Goal: Obtain resource: Download file/media

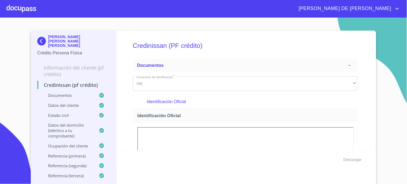
click at [42, 37] on img at bounding box center [42, 41] width 11 height 9
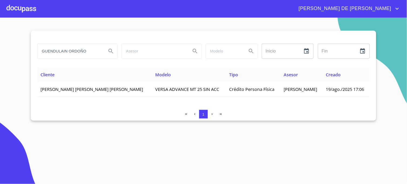
drag, startPoint x: 83, startPoint y: 49, endPoint x: 28, endPoint y: 53, distance: 55.5
click at [28, 53] on section "GUENDULAIN ORDOÑO Inicio ​ Fin ​ Cliente Modelo Tipo Asesor Creado [PERSON_NAME…" at bounding box center [203, 101] width 407 height 166
type input "[PERSON_NAME]"
click at [115, 53] on button "Search" at bounding box center [110, 51] width 13 height 13
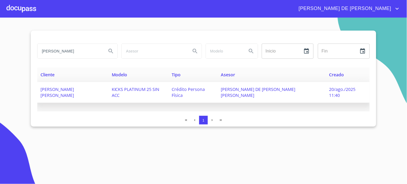
click at [250, 91] on span "[PERSON_NAME] DE [PERSON_NAME] [PERSON_NAME]" at bounding box center [258, 92] width 75 height 12
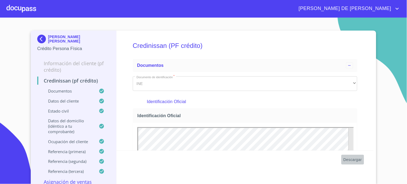
click at [352, 159] on span "Descargar" at bounding box center [353, 159] width 18 height 7
